Goal: Task Accomplishment & Management: Manage account settings

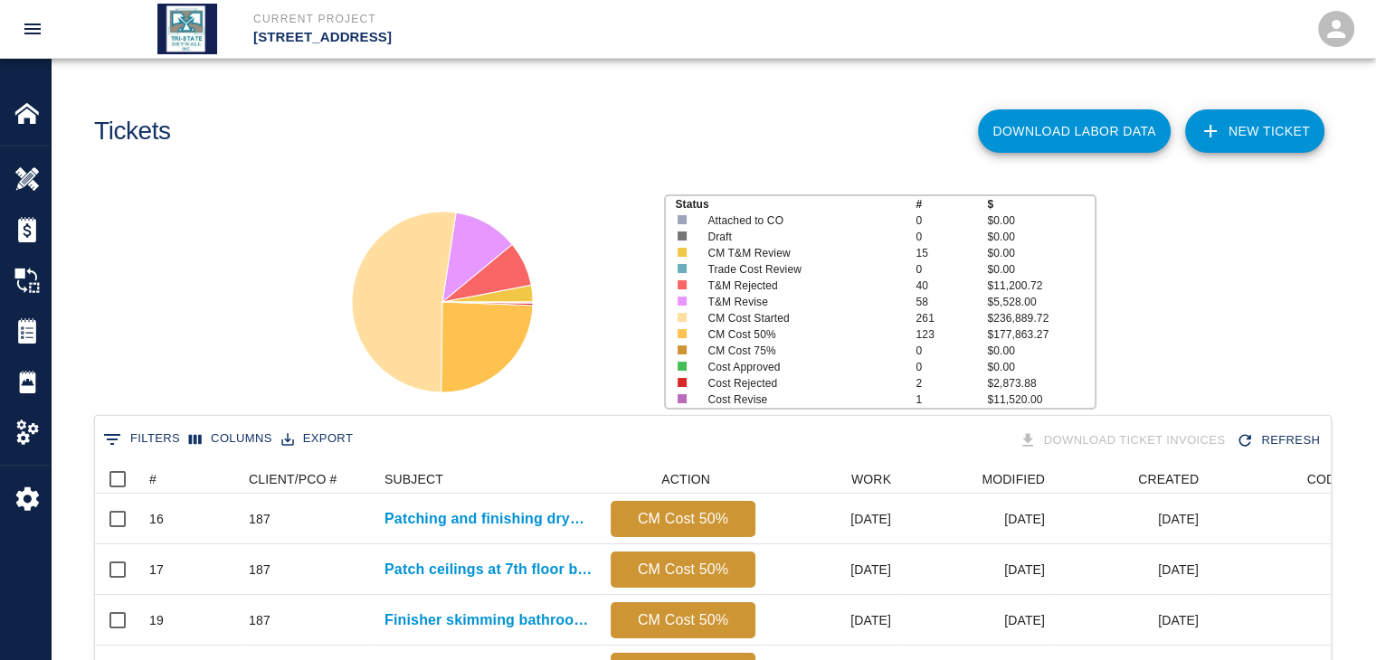
scroll to position [1042, 1222]
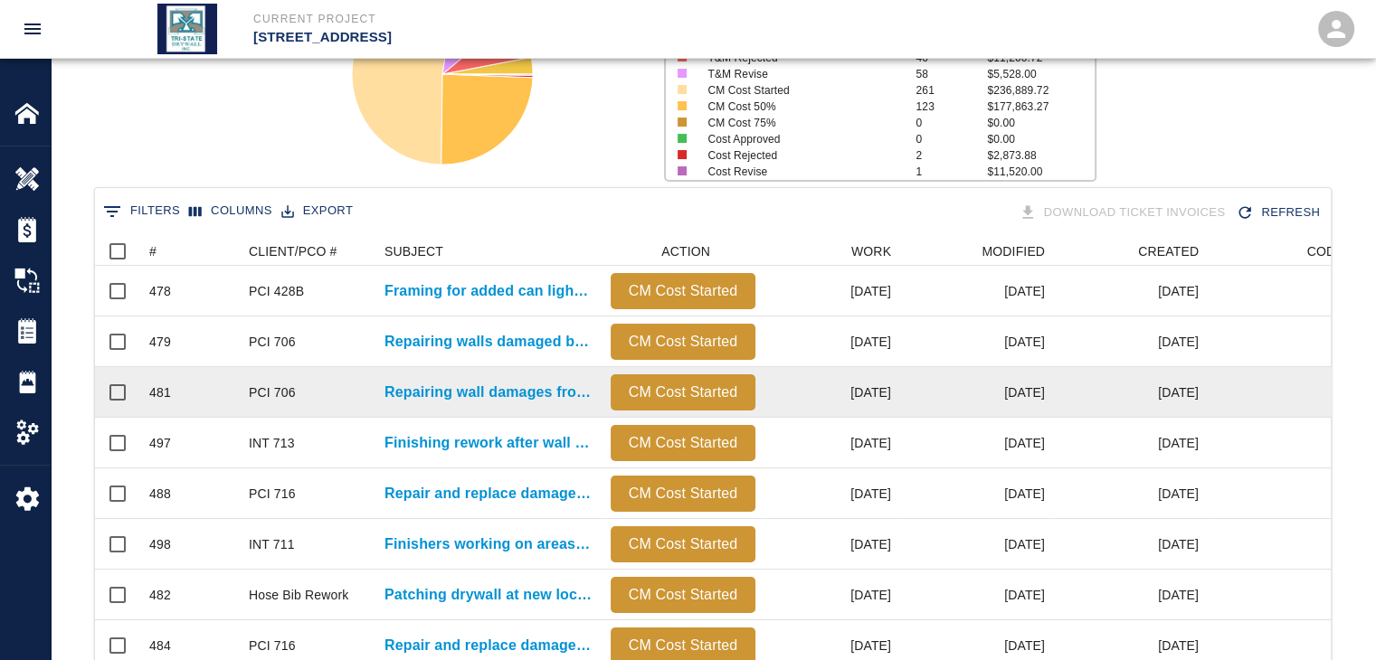
scroll to position [127, 0]
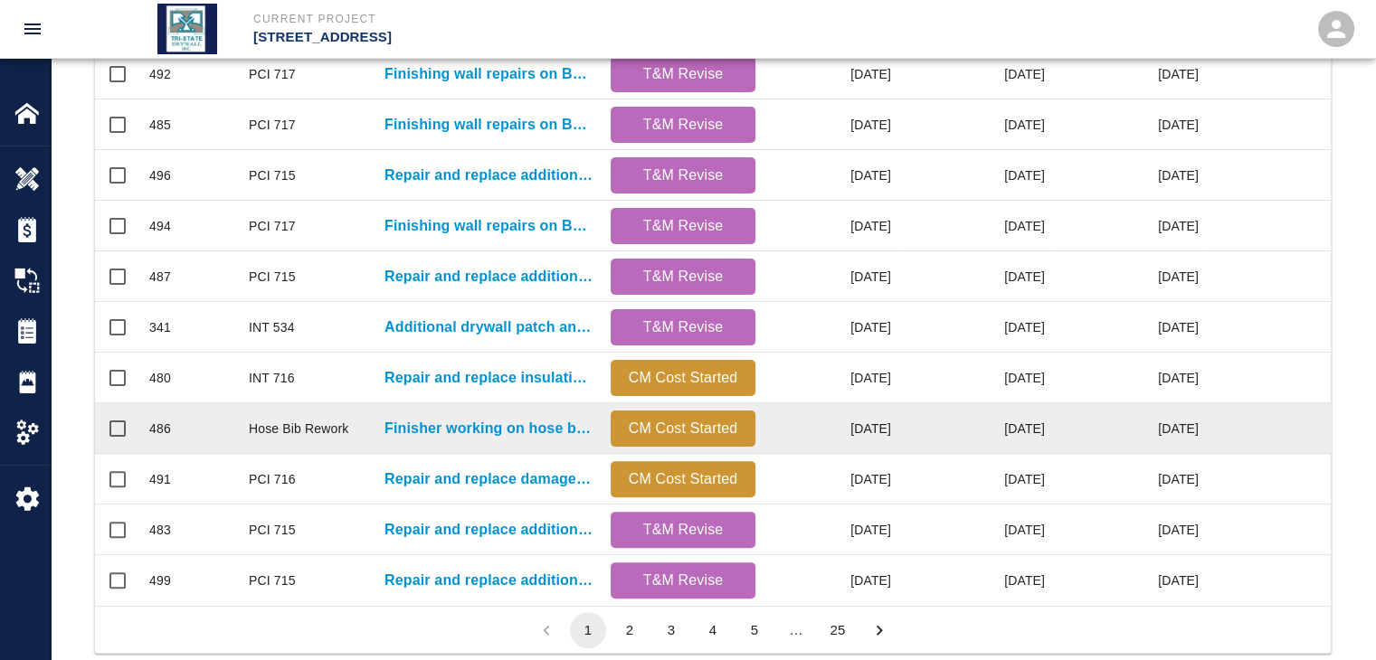
scroll to position [952, 0]
